Goal: Information Seeking & Learning: Learn about a topic

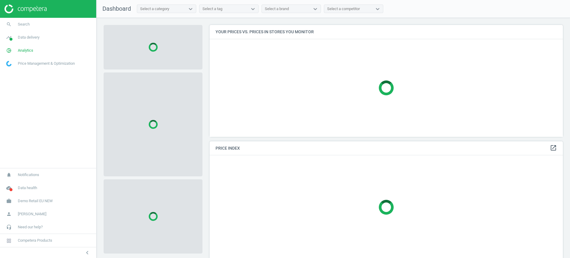
scroll to position [123, 359]
click at [37, 200] on span "Demo Retail EU NEW" at bounding box center [35, 200] width 35 height 5
click at [15, 180] on link "Switch campaign" at bounding box center [48, 183] width 96 height 9
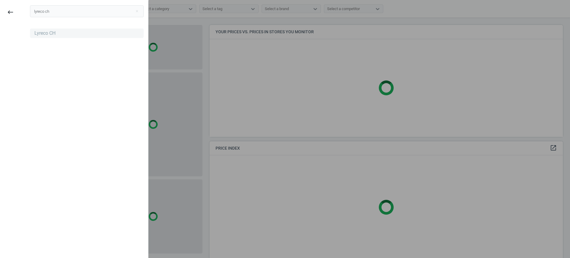
type input "lyreco ch"
click at [43, 36] on div "Lyreco CH" at bounding box center [44, 33] width 21 height 7
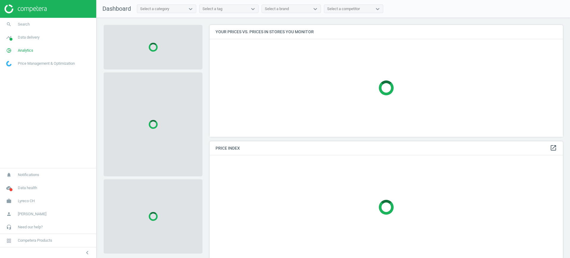
scroll to position [123, 359]
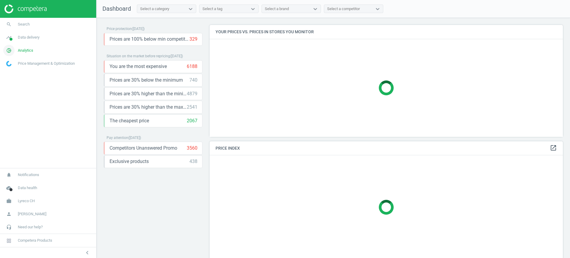
click at [29, 49] on span "Analytics" at bounding box center [25, 50] width 15 height 5
click at [18, 74] on span "Products" at bounding box center [14, 72] width 14 height 5
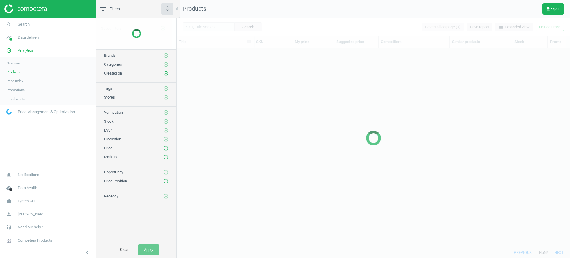
scroll to position [188, 388]
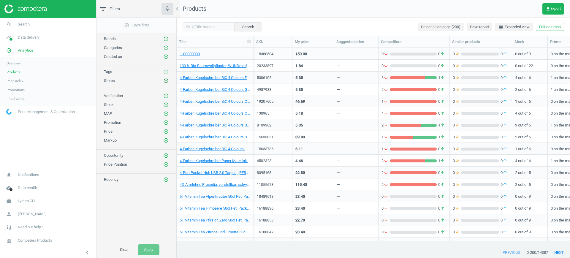
click at [168, 79] on icon "add_circle_outline" at bounding box center [165, 80] width 5 height 5
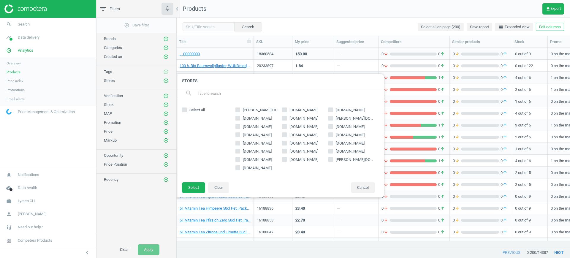
click at [245, 109] on span "[PERSON_NAME][DOMAIN_NAME]" at bounding box center [262, 110] width 40 height 5
click at [240, 109] on input "[PERSON_NAME][DOMAIN_NAME]" at bounding box center [238, 110] width 4 height 4
checkbox input "true"
click at [195, 185] on button "Select" at bounding box center [193, 187] width 23 height 11
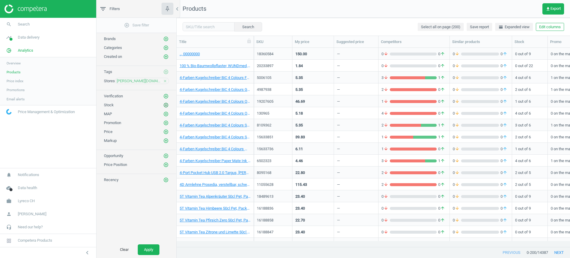
click at [166, 105] on icon "add_circle_outline" at bounding box center [165, 105] width 5 height 5
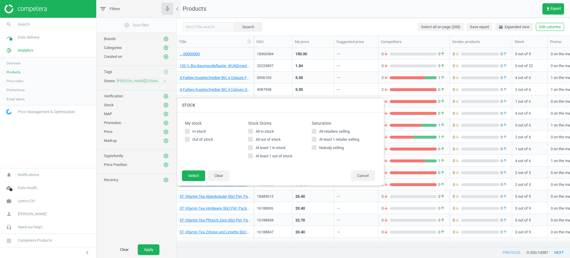
click at [253, 133] on label "All in stock" at bounding box center [279, 131] width 63 height 5
click at [253, 133] on input "All in stock" at bounding box center [251, 131] width 4 height 4
checkbox input "true"
click at [192, 174] on button "Select" at bounding box center [193, 176] width 23 height 11
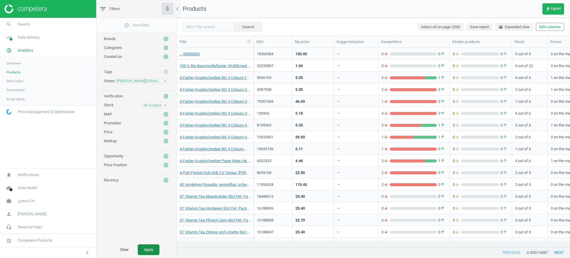
click at [152, 245] on button "Apply" at bounding box center [149, 250] width 22 height 11
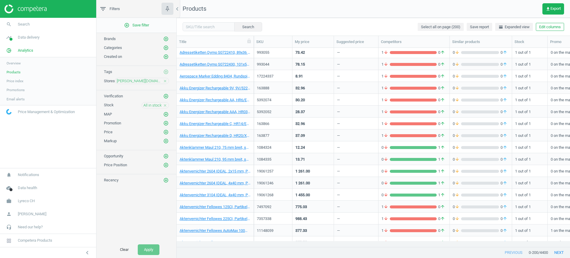
scroll to position [446, 0]
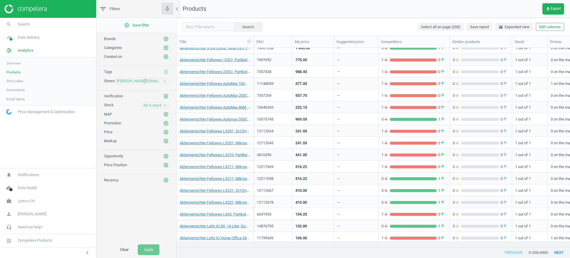
click at [556, 253] on button "next" at bounding box center [559, 252] width 22 height 11
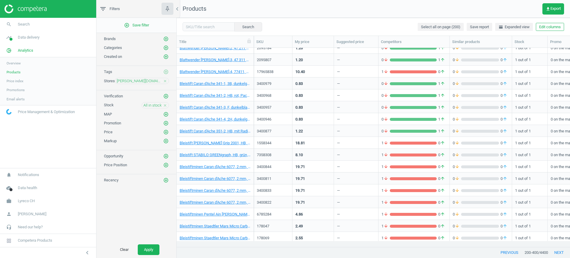
click at [168, 44] on div "Categories add_circle_outline" at bounding box center [137, 46] width 80 height 9
click at [165, 48] on icon "add_circle_outline" at bounding box center [165, 47] width 5 height 5
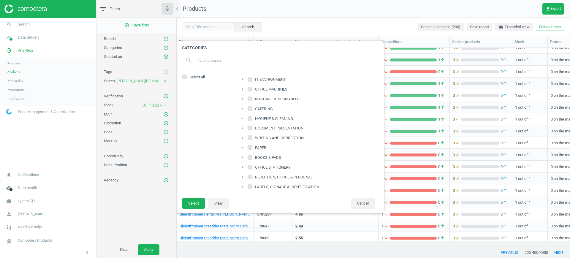
click at [266, 79] on span "IT ENVIRONMENT" at bounding box center [270, 79] width 33 height 5
click at [252, 79] on input "IT ENVIRONMENT" at bounding box center [250, 79] width 4 height 4
checkbox input "true"
click at [262, 100] on span "MACHINE CONSUMABLES" at bounding box center [277, 99] width 47 height 5
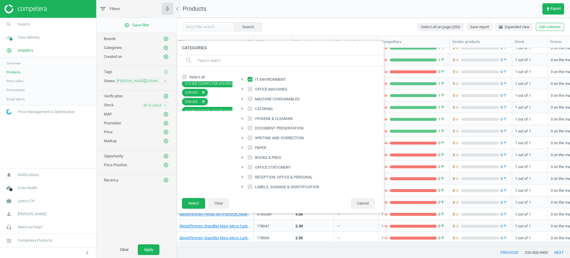
click at [252, 100] on input "MACHINE CONSUMABLES" at bounding box center [250, 99] width 4 height 4
click at [262, 100] on span "MACHINE CONSUMABLES" at bounding box center [277, 99] width 47 height 5
click at [252, 100] on input "MACHINE CONSUMABLES" at bounding box center [250, 99] width 4 height 4
checkbox input "false"
click at [192, 203] on button "Select" at bounding box center [193, 203] width 23 height 11
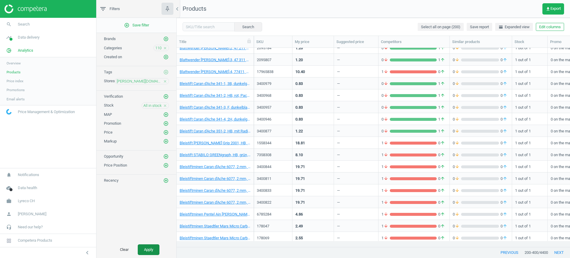
click at [154, 245] on button "Apply" at bounding box center [149, 250] width 22 height 11
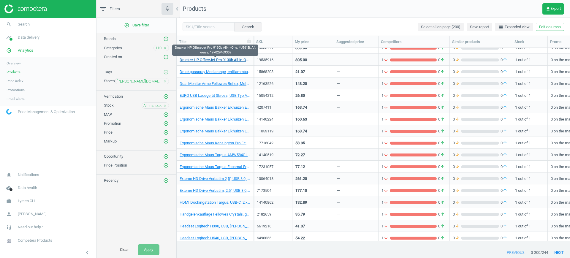
click at [224, 58] on link "Drucker HP OfficeJet Pro 9130b All-in-One, 4U561B, A4, weiss, 197029469359" at bounding box center [215, 59] width 71 height 5
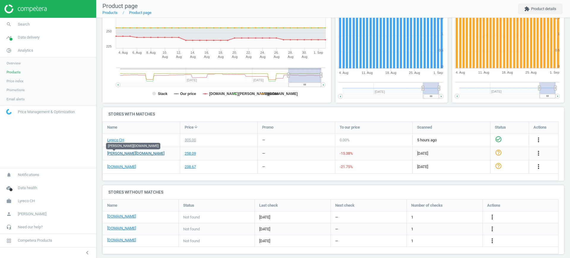
click at [114, 155] on link "[PERSON_NAME][DOMAIN_NAME]" at bounding box center [135, 153] width 57 height 5
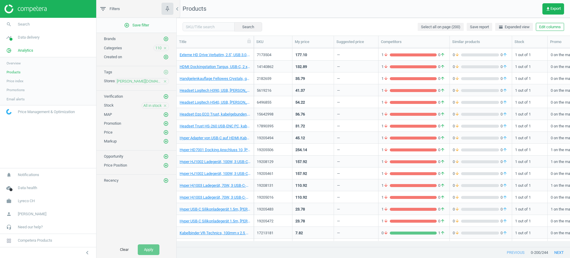
scroll to position [617, 0]
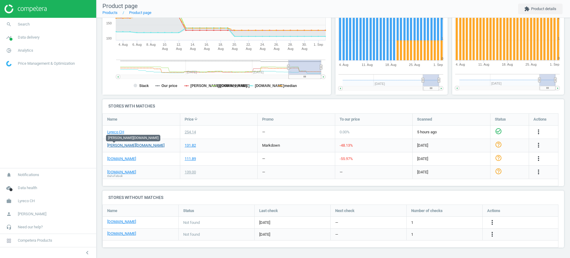
click at [114, 145] on link "[PERSON_NAME][DOMAIN_NAME]" at bounding box center [135, 145] width 57 height 5
